Goal: Complete application form

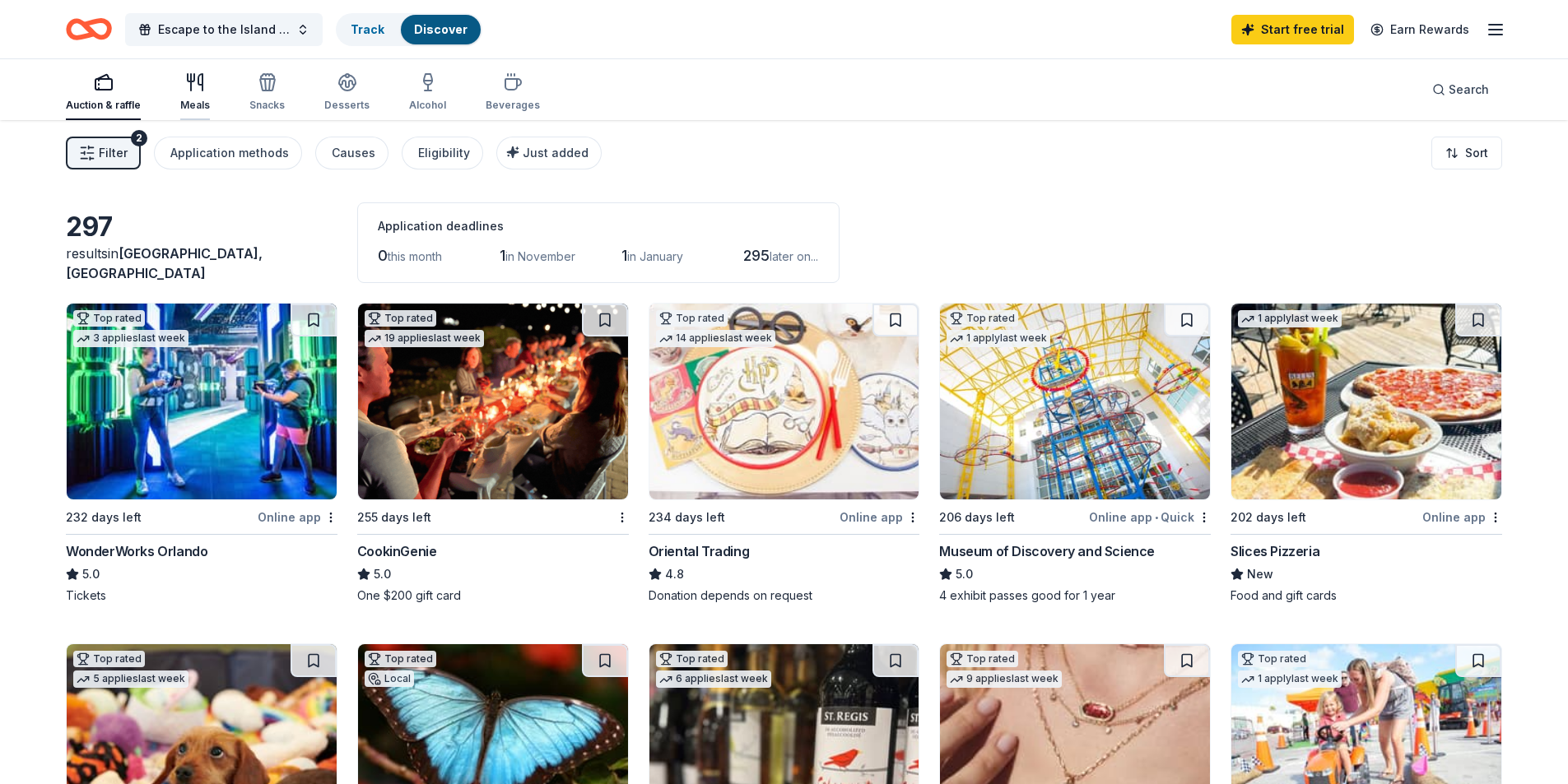
drag, startPoint x: 187, startPoint y: 89, endPoint x: 170, endPoint y: 81, distance: 18.8
click at [186, 89] on icon "button" at bounding box center [195, 83] width 20 height 20
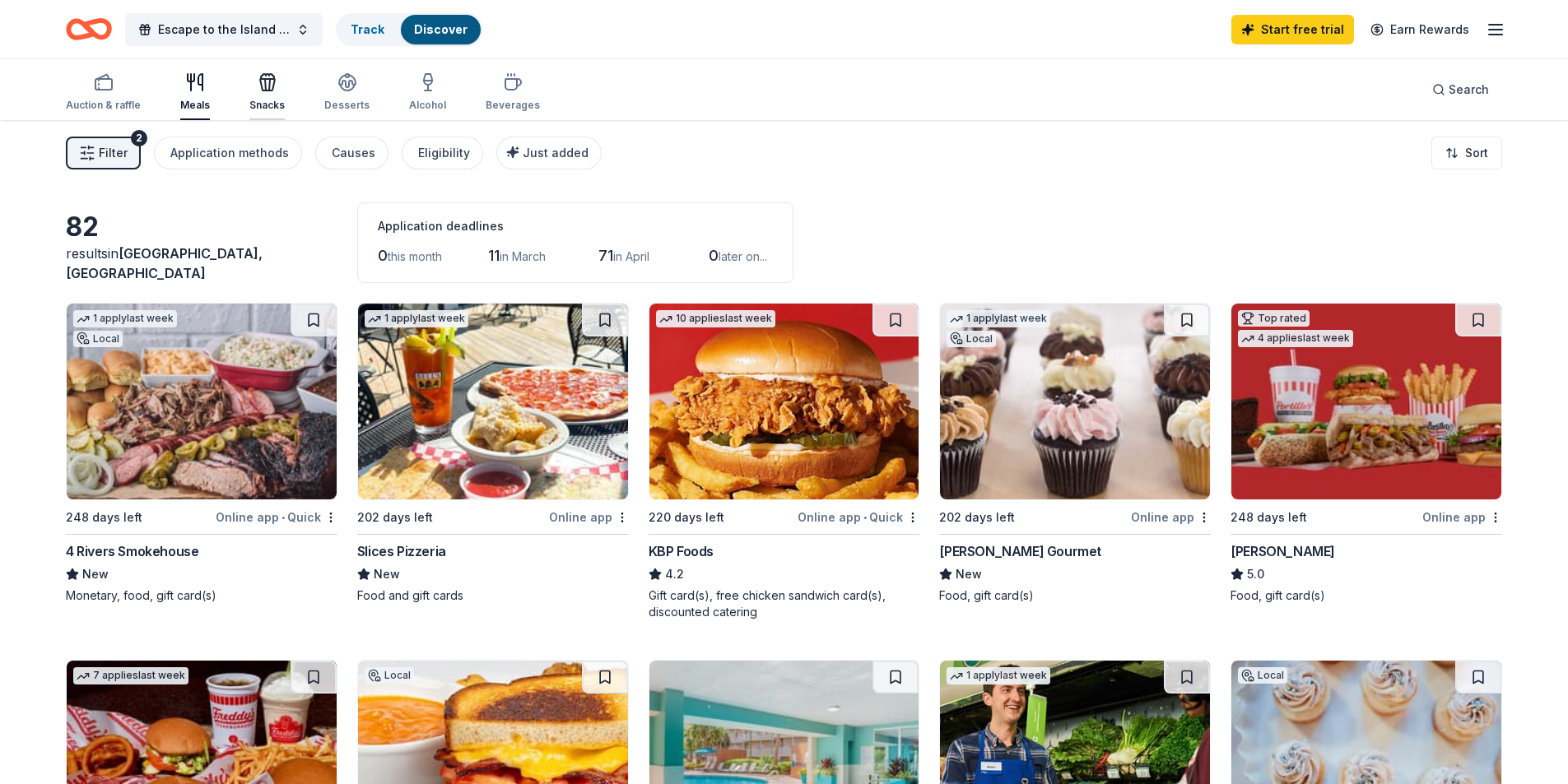
click at [273, 92] on icon "button" at bounding box center [268, 83] width 20 height 20
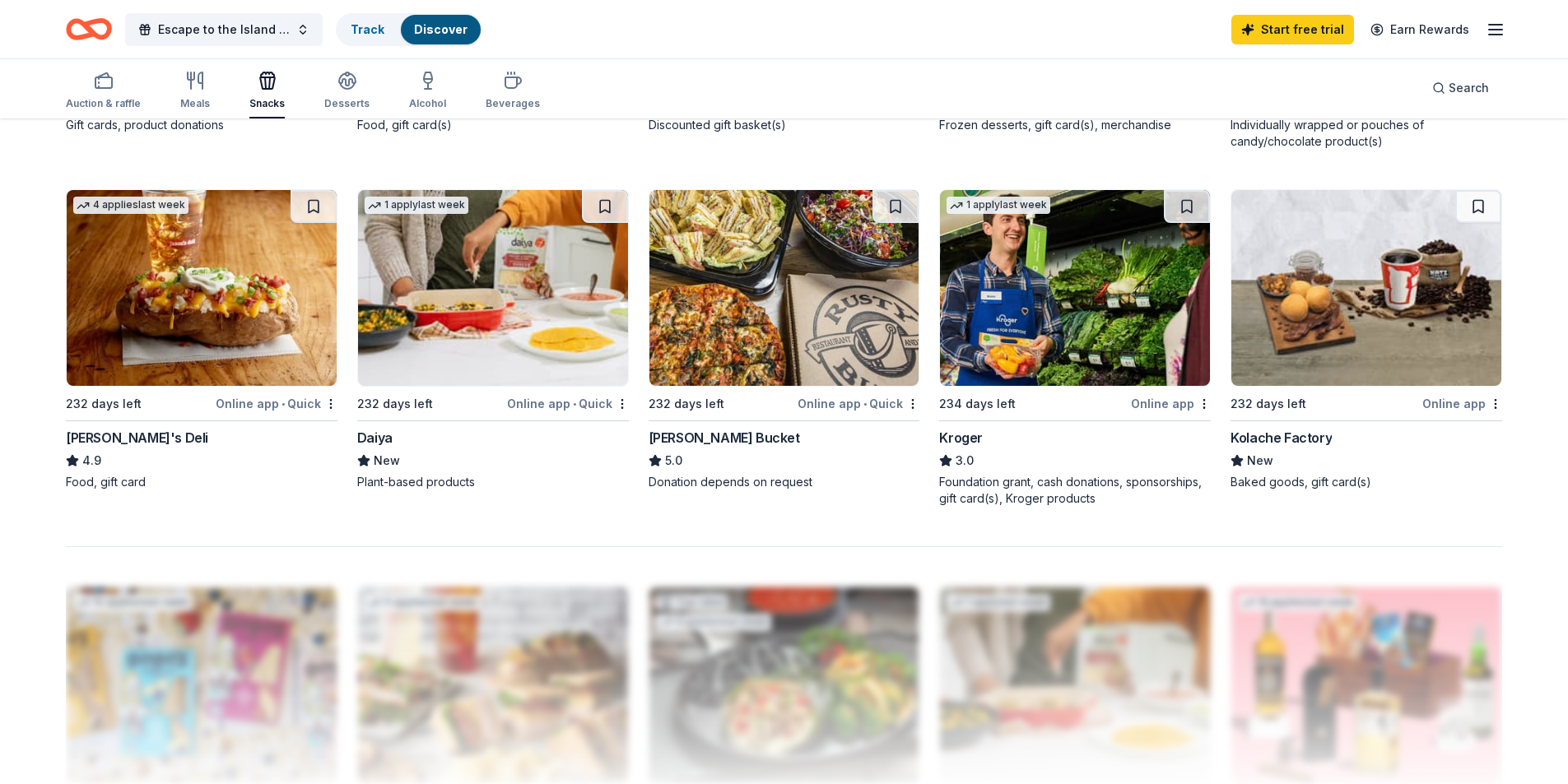
scroll to position [988, 0]
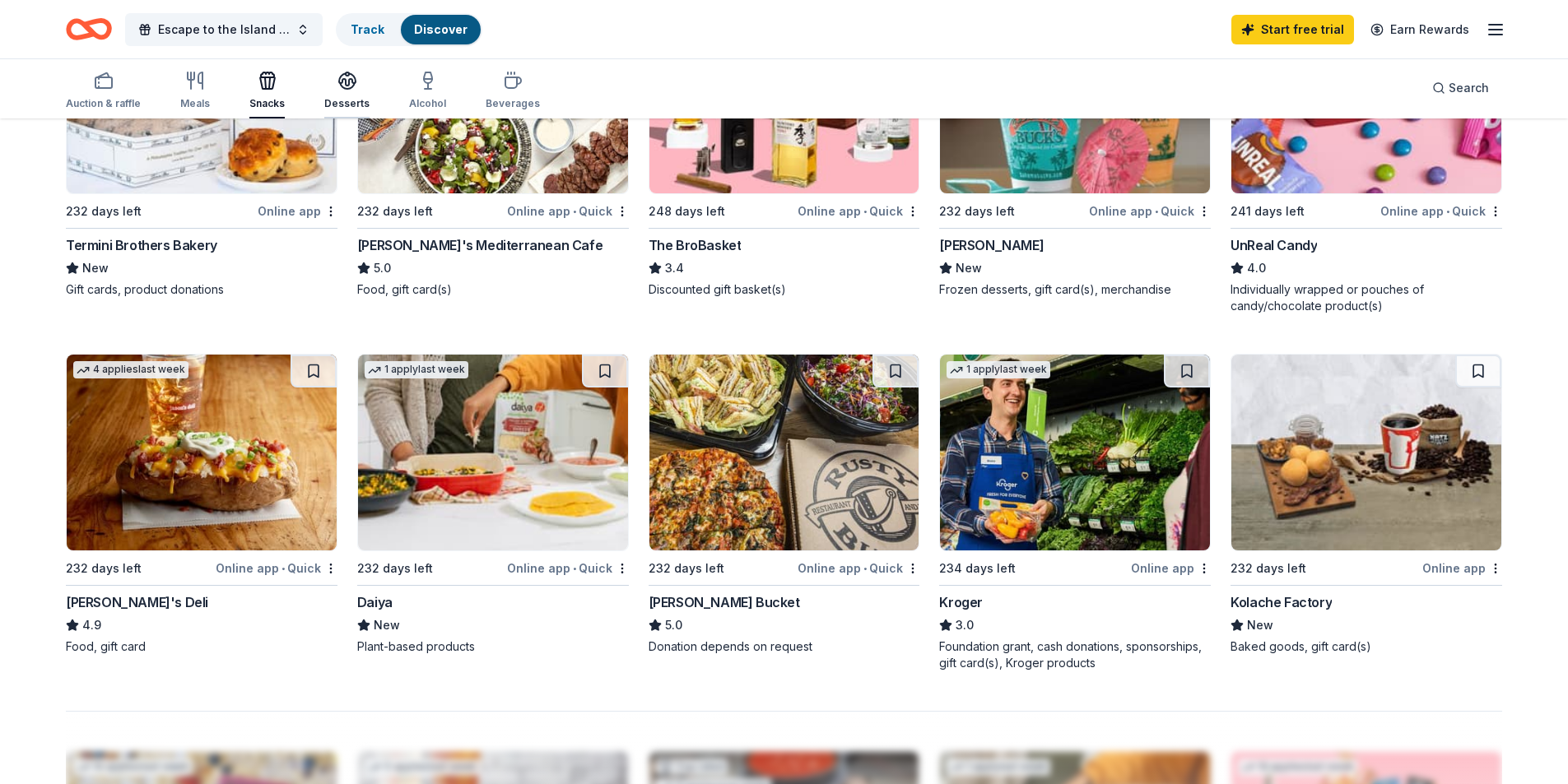
click at [338, 93] on div "Desserts" at bounding box center [347, 91] width 45 height 39
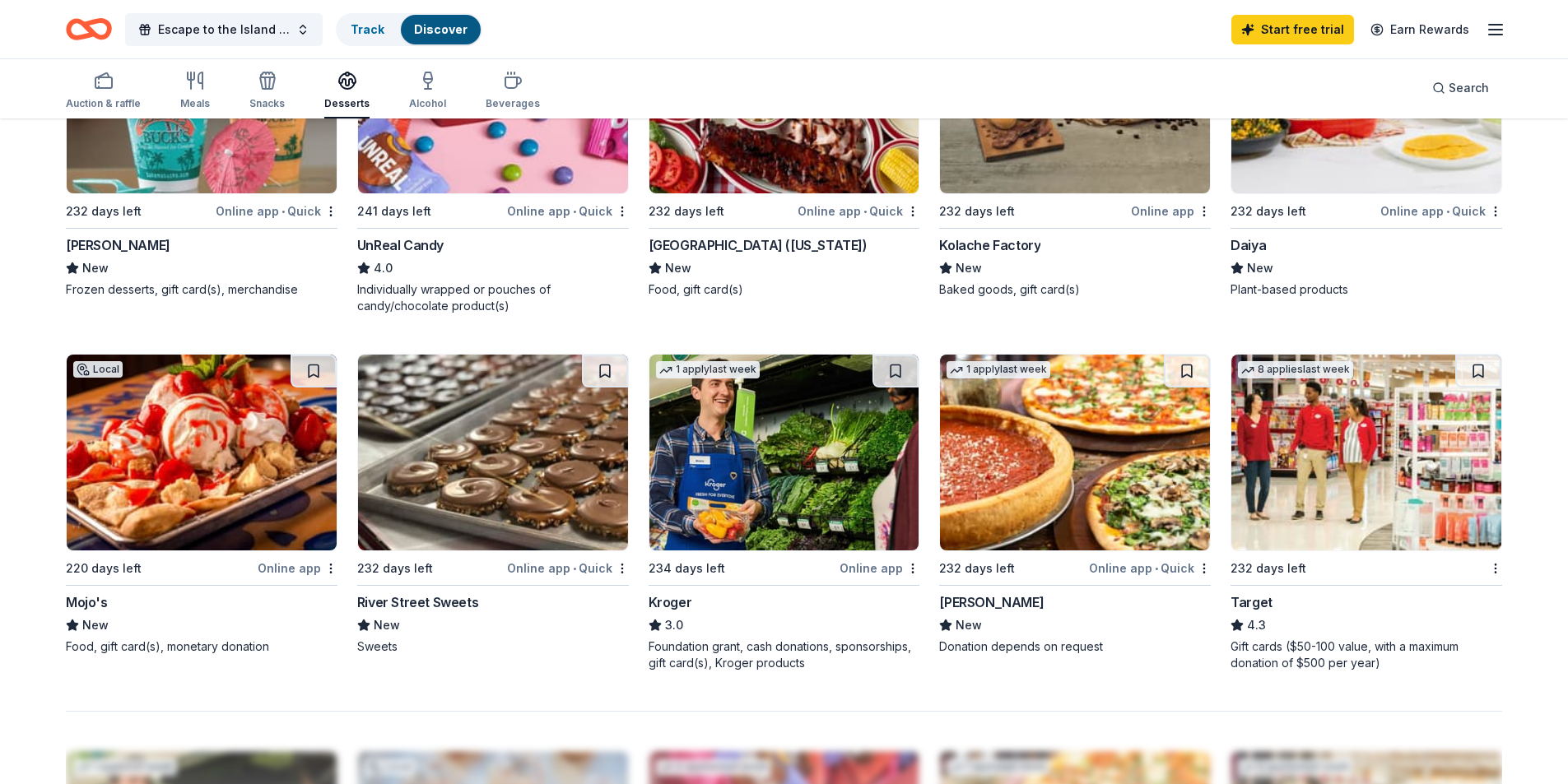
scroll to position [823, 0]
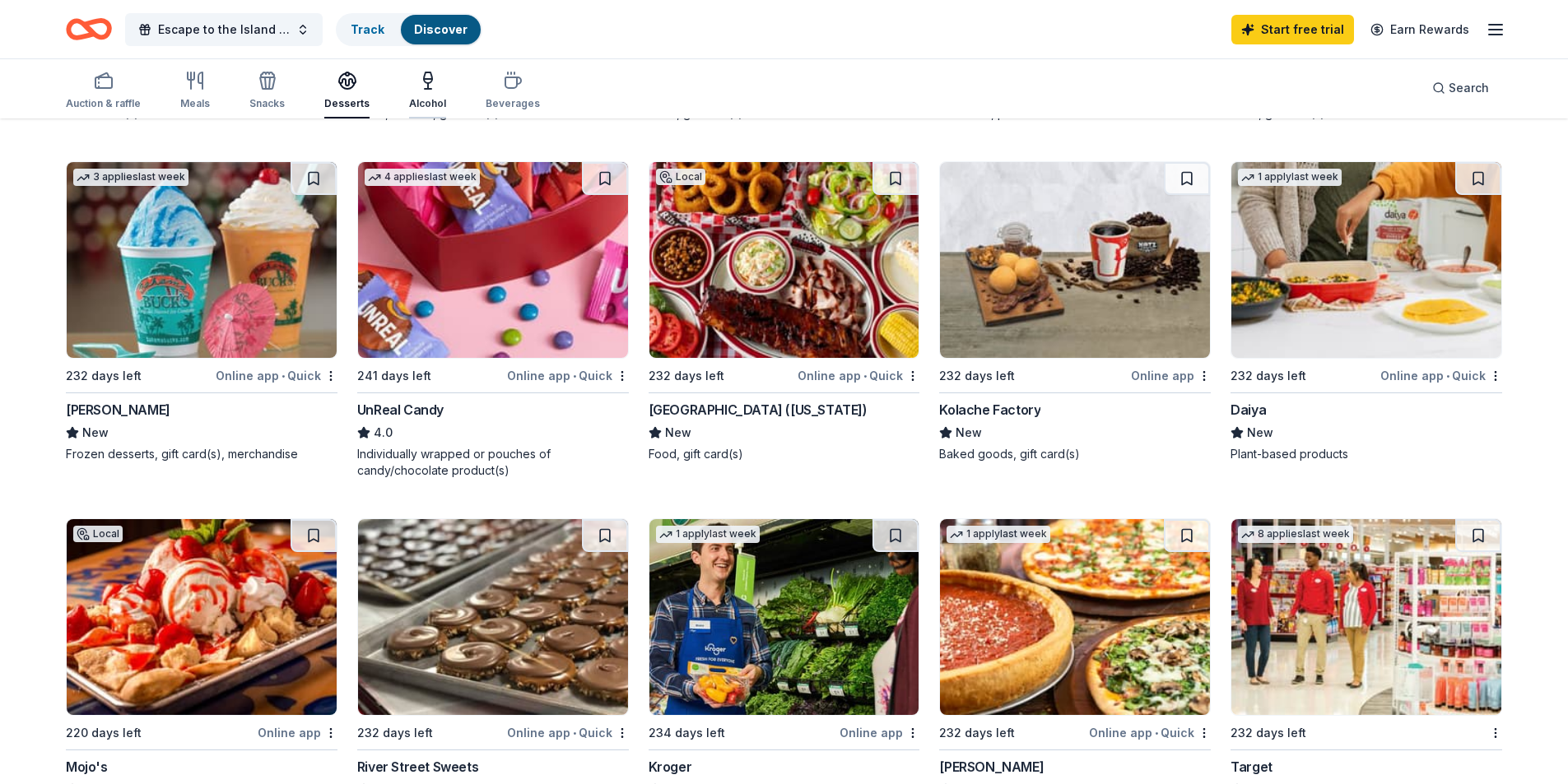
click at [419, 82] on icon "button" at bounding box center [428, 81] width 20 height 20
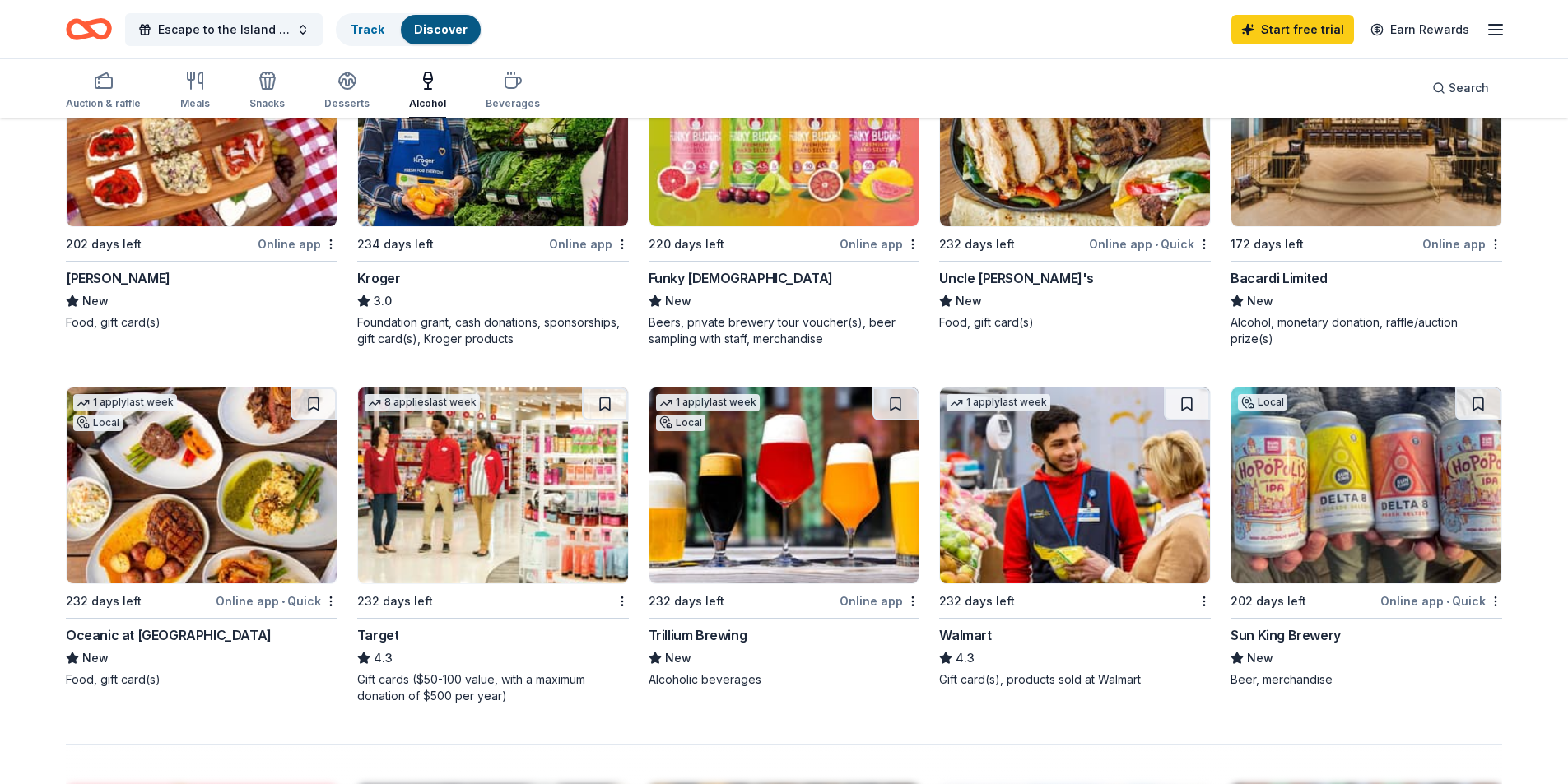
scroll to position [741, 0]
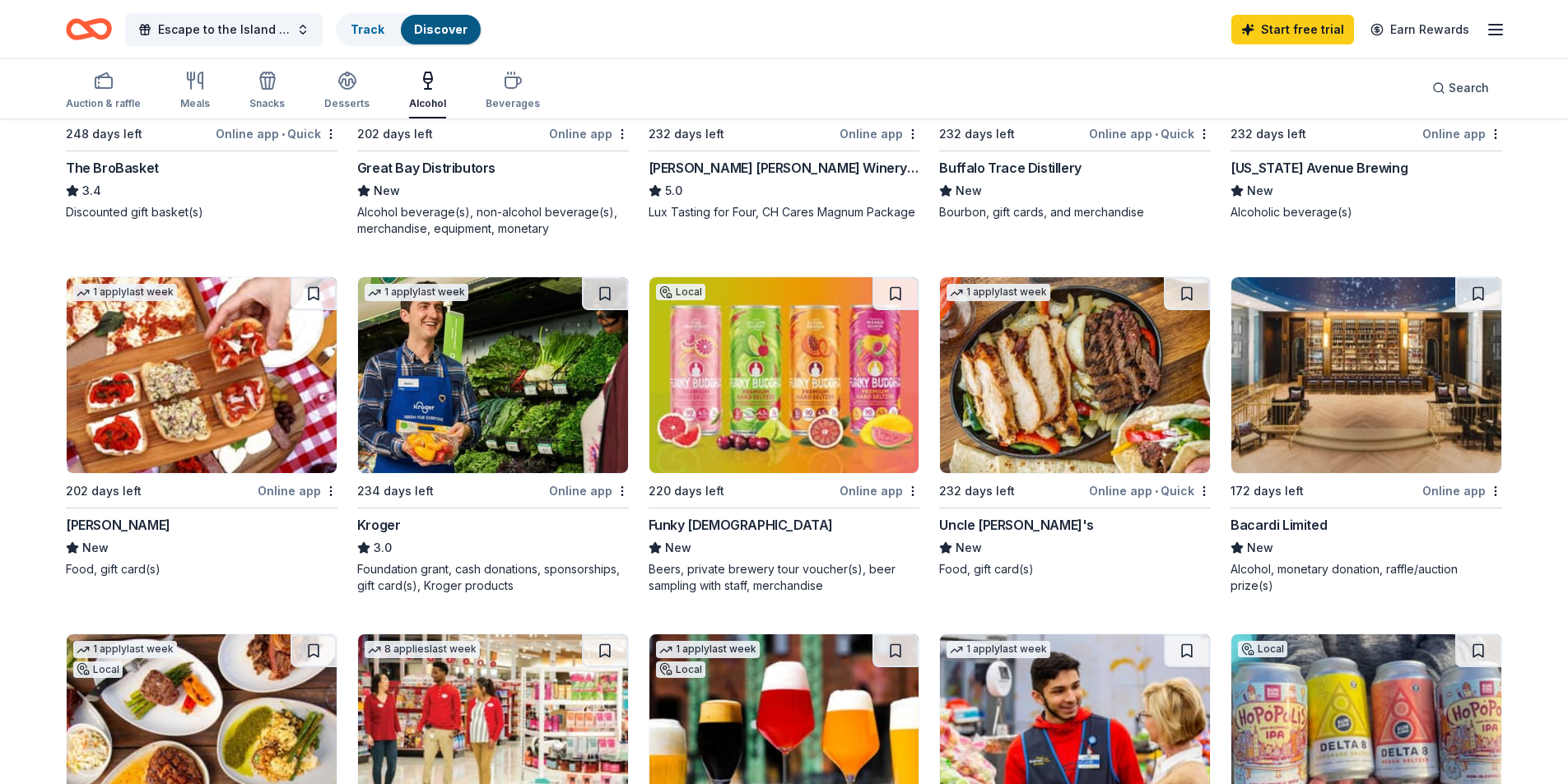
click at [1351, 438] on img at bounding box center [1366, 375] width 270 height 196
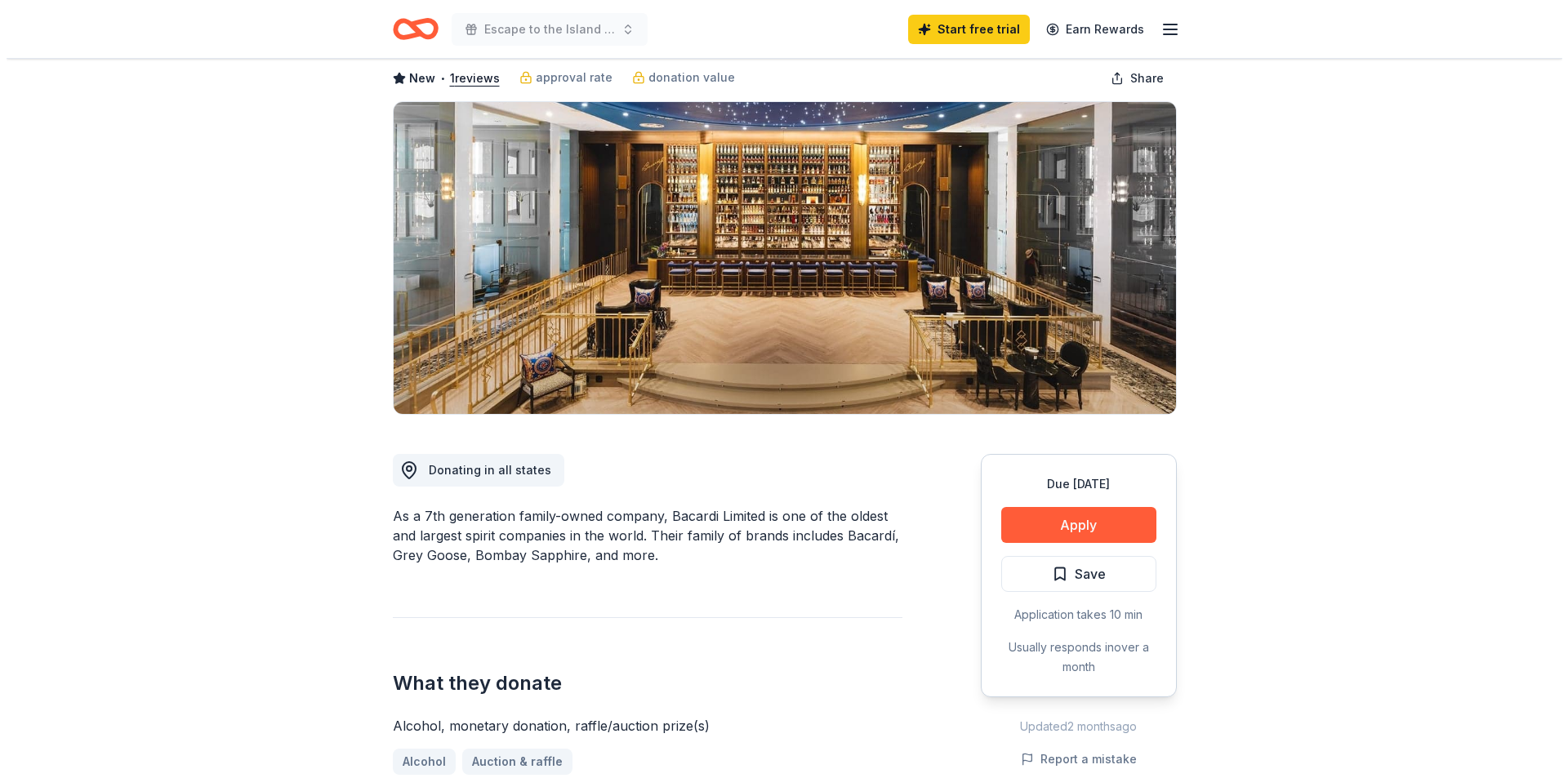
scroll to position [245, 0]
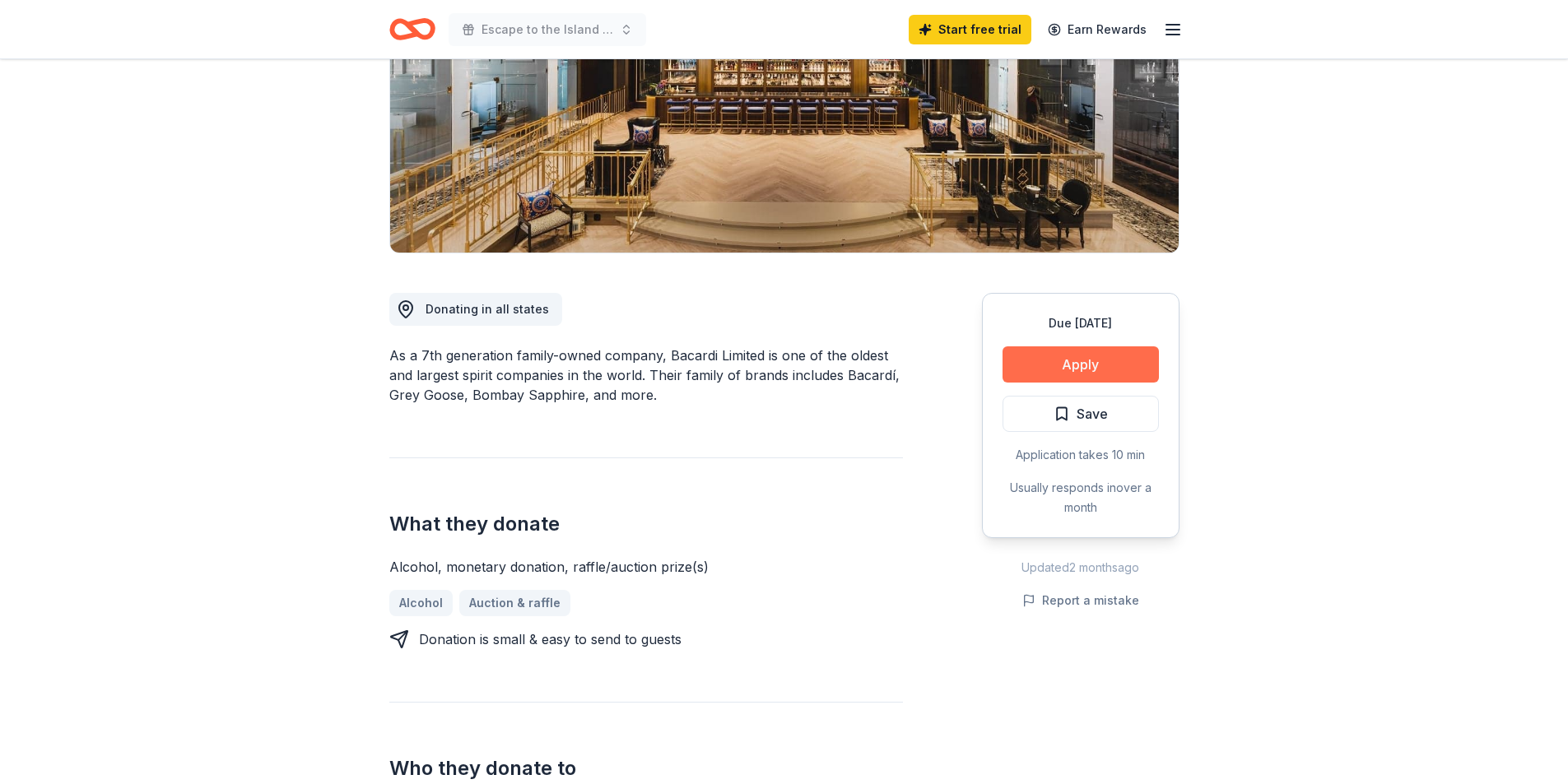
click at [1069, 356] on button "Apply" at bounding box center [1080, 364] width 157 height 36
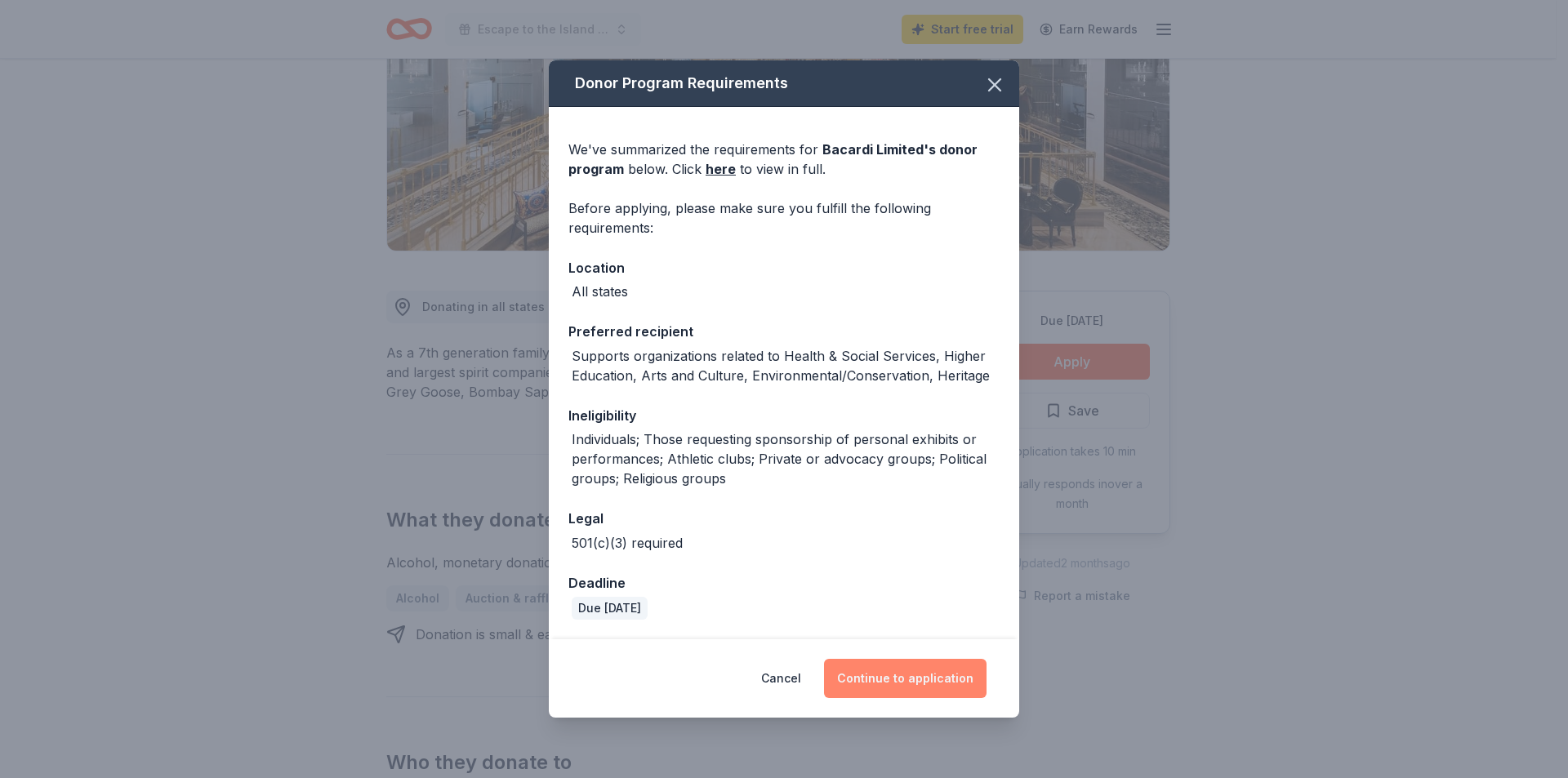
click at [901, 676] on button "Continue to application" at bounding box center [905, 678] width 162 height 39
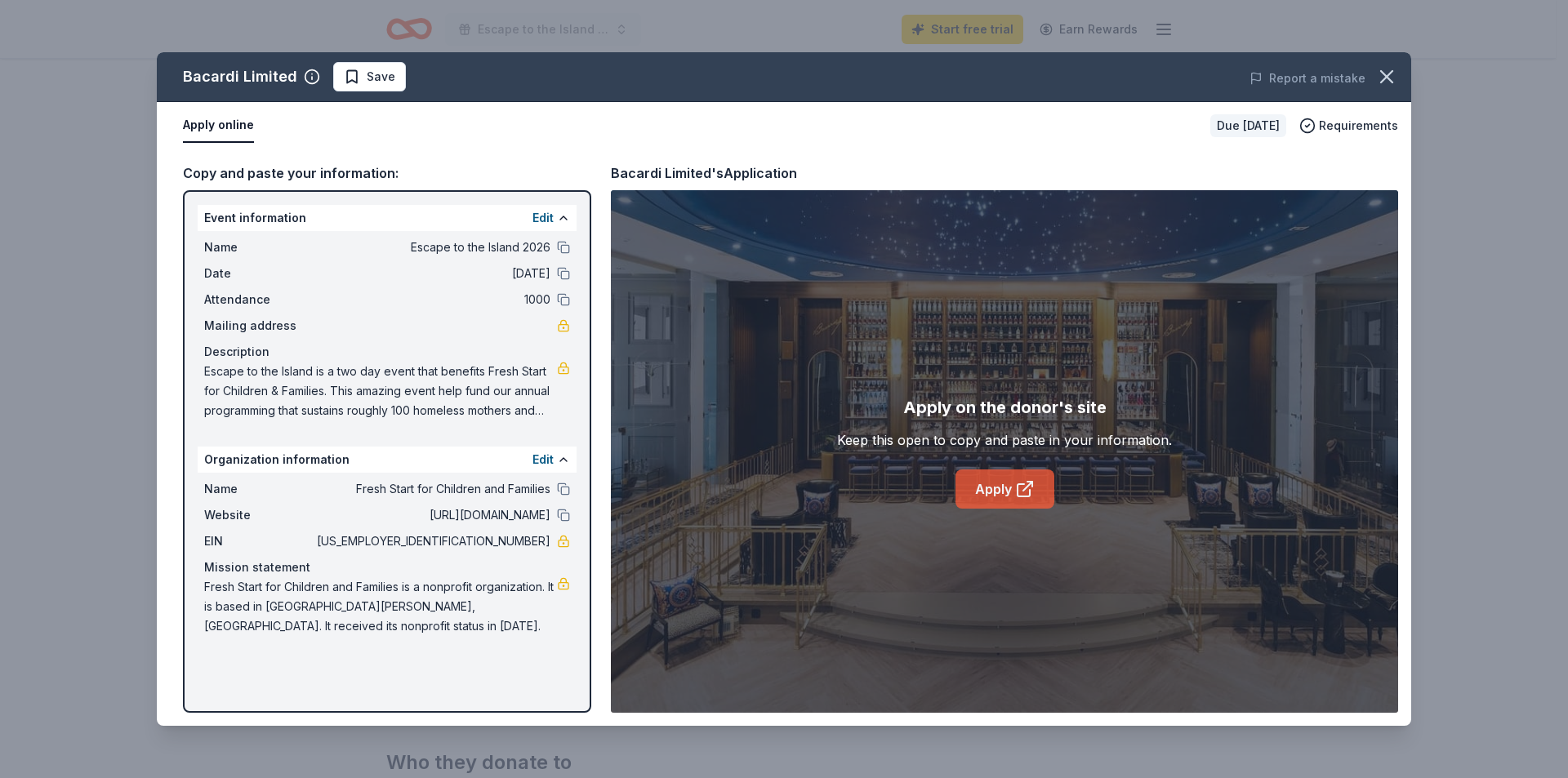
click at [981, 482] on link "Apply" at bounding box center [1004, 490] width 99 height 39
